Goal: Check status

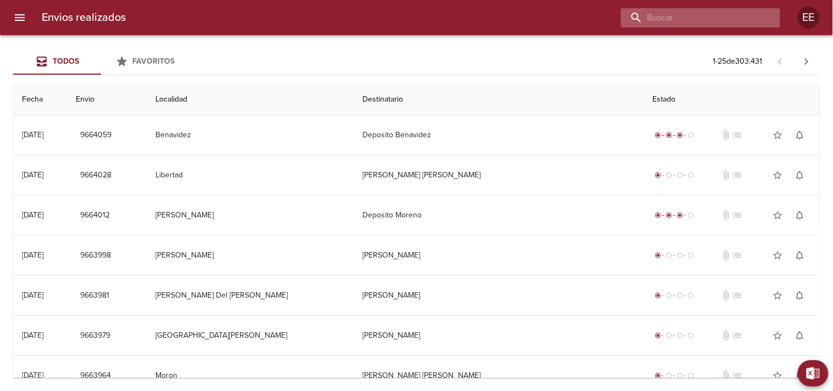
click at [720, 14] on input "buscar" at bounding box center [691, 17] width 141 height 19
paste input "[PERSON_NAME]"
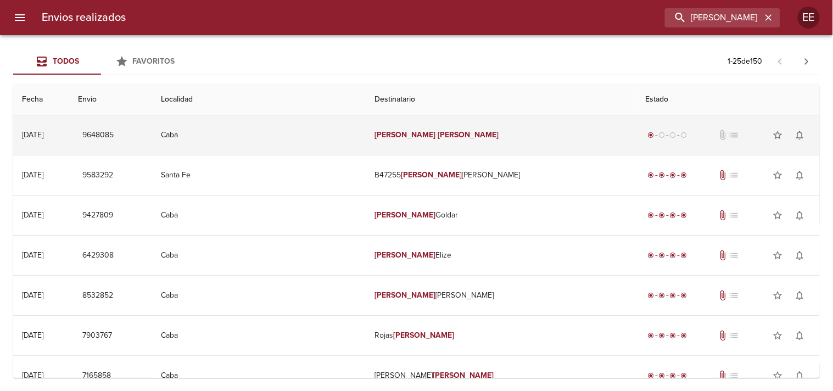
click at [403, 136] on em "[PERSON_NAME]" at bounding box center [405, 134] width 61 height 9
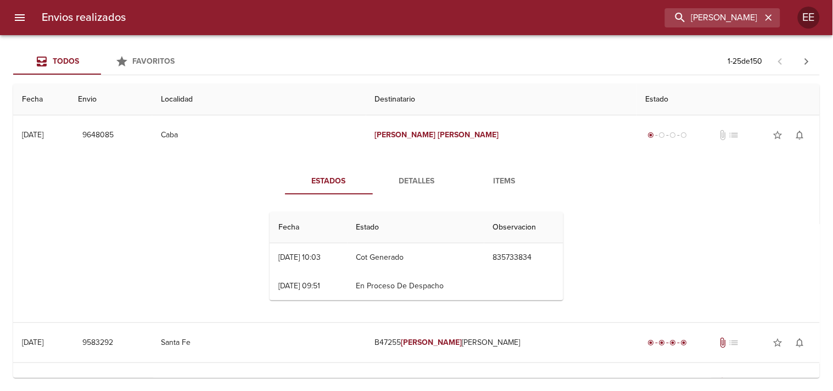
click at [425, 177] on span "Detalles" at bounding box center [416, 182] width 75 height 14
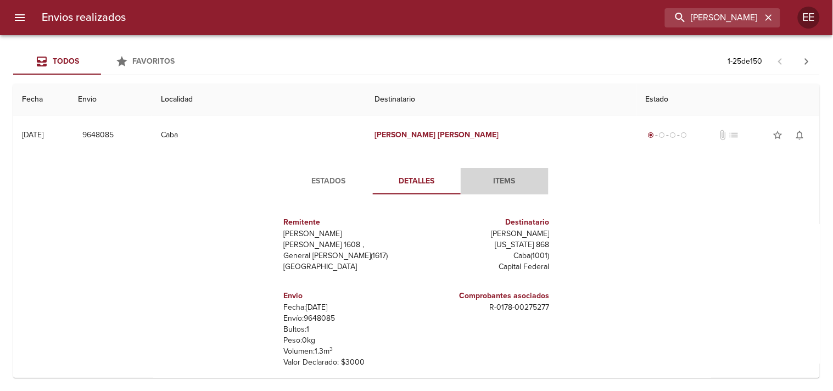
click at [476, 176] on span "Items" at bounding box center [504, 182] width 75 height 14
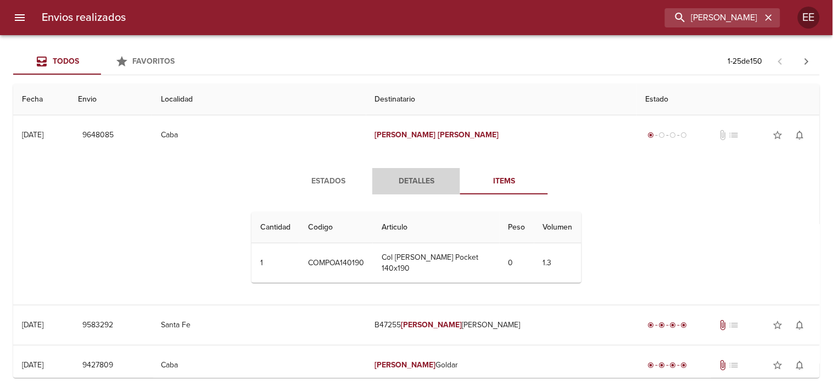
click at [405, 178] on span "Detalles" at bounding box center [416, 182] width 75 height 14
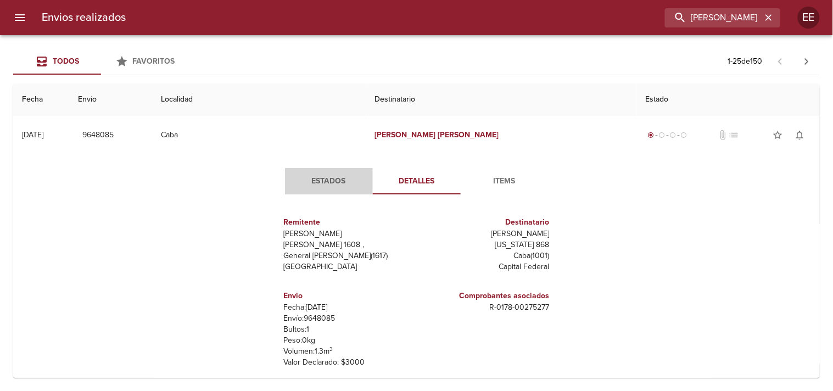
click at [325, 175] on span "Estados" at bounding box center [329, 182] width 75 height 14
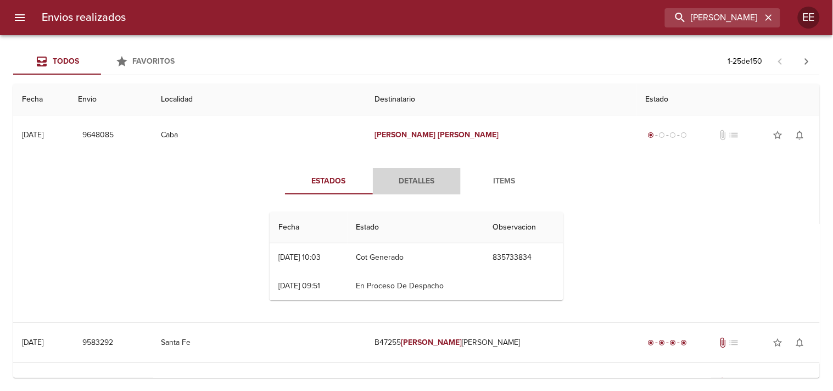
click at [412, 180] on span "Detalles" at bounding box center [416, 182] width 75 height 14
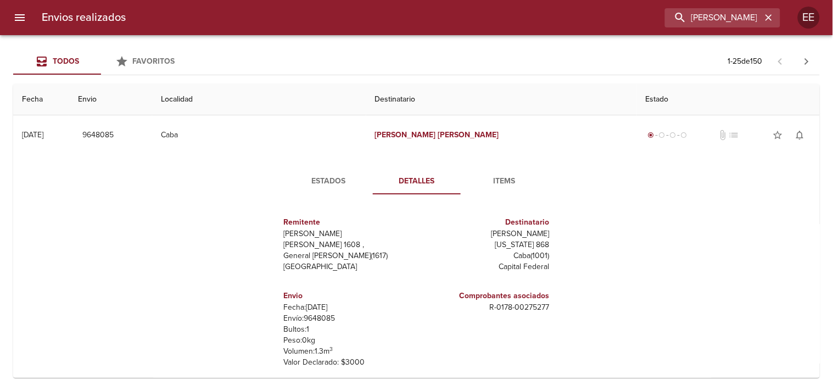
click at [499, 180] on span "Items" at bounding box center [504, 182] width 75 height 14
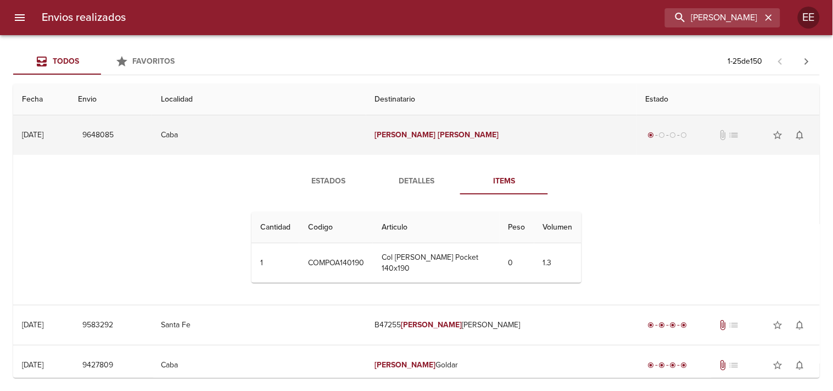
click at [349, 135] on td "Caba" at bounding box center [259, 135] width 214 height 40
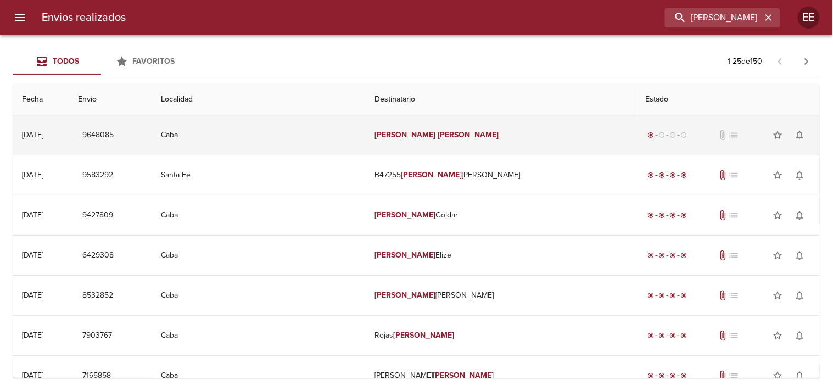
click at [306, 141] on td "Caba" at bounding box center [259, 135] width 214 height 40
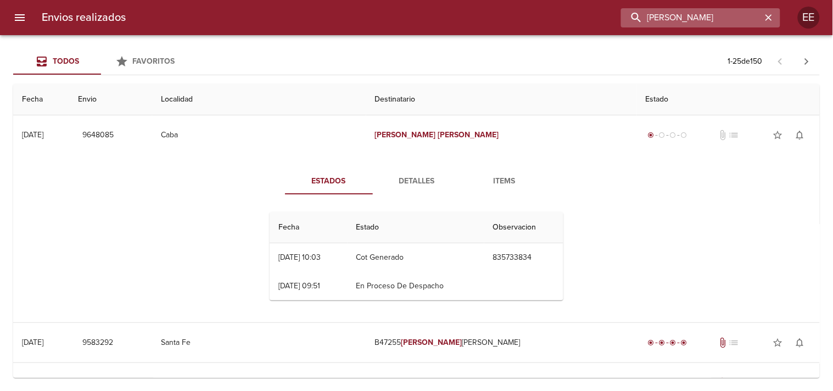
drag, startPoint x: 747, startPoint y: 20, endPoint x: 627, endPoint y: 19, distance: 120.3
click at [627, 19] on input "[PERSON_NAME]" at bounding box center [691, 17] width 141 height 19
paste input "[PERSON_NAME]"
type input "[PERSON_NAME]"
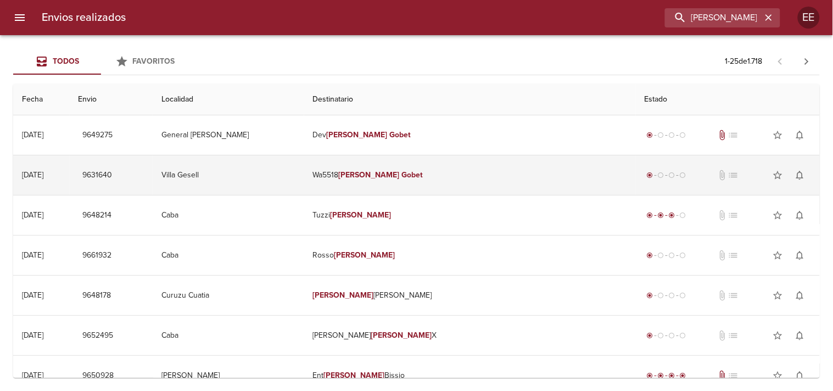
click at [484, 175] on td "Wa5518 [PERSON_NAME]" at bounding box center [470, 175] width 332 height 40
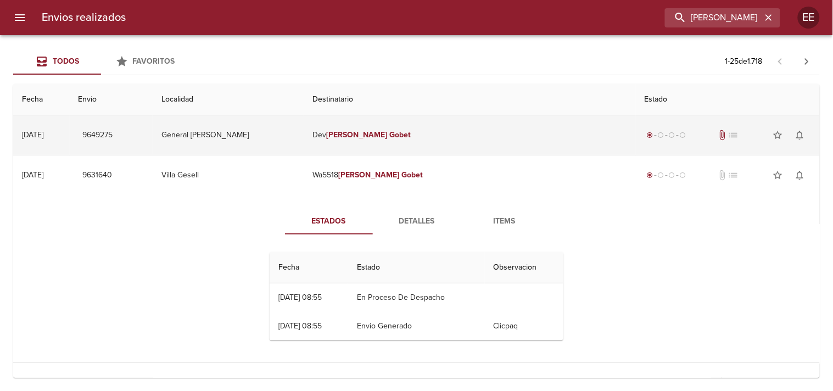
click at [473, 134] on td "Dev [PERSON_NAME]" at bounding box center [470, 135] width 332 height 40
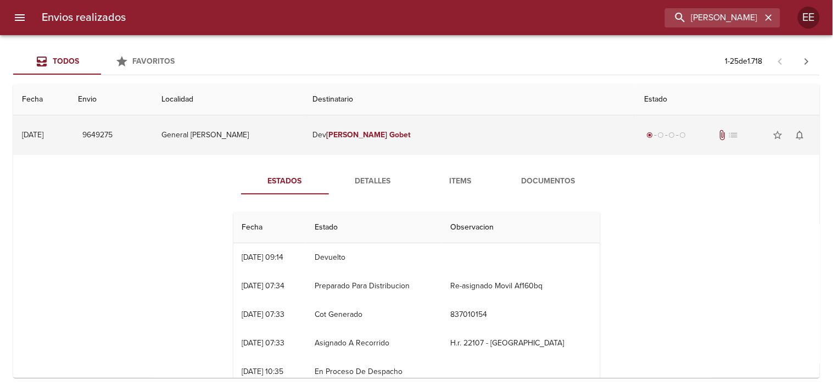
click at [487, 130] on td "Dev [PERSON_NAME]" at bounding box center [470, 135] width 332 height 40
